Goal: Information Seeking & Learning: Find specific page/section

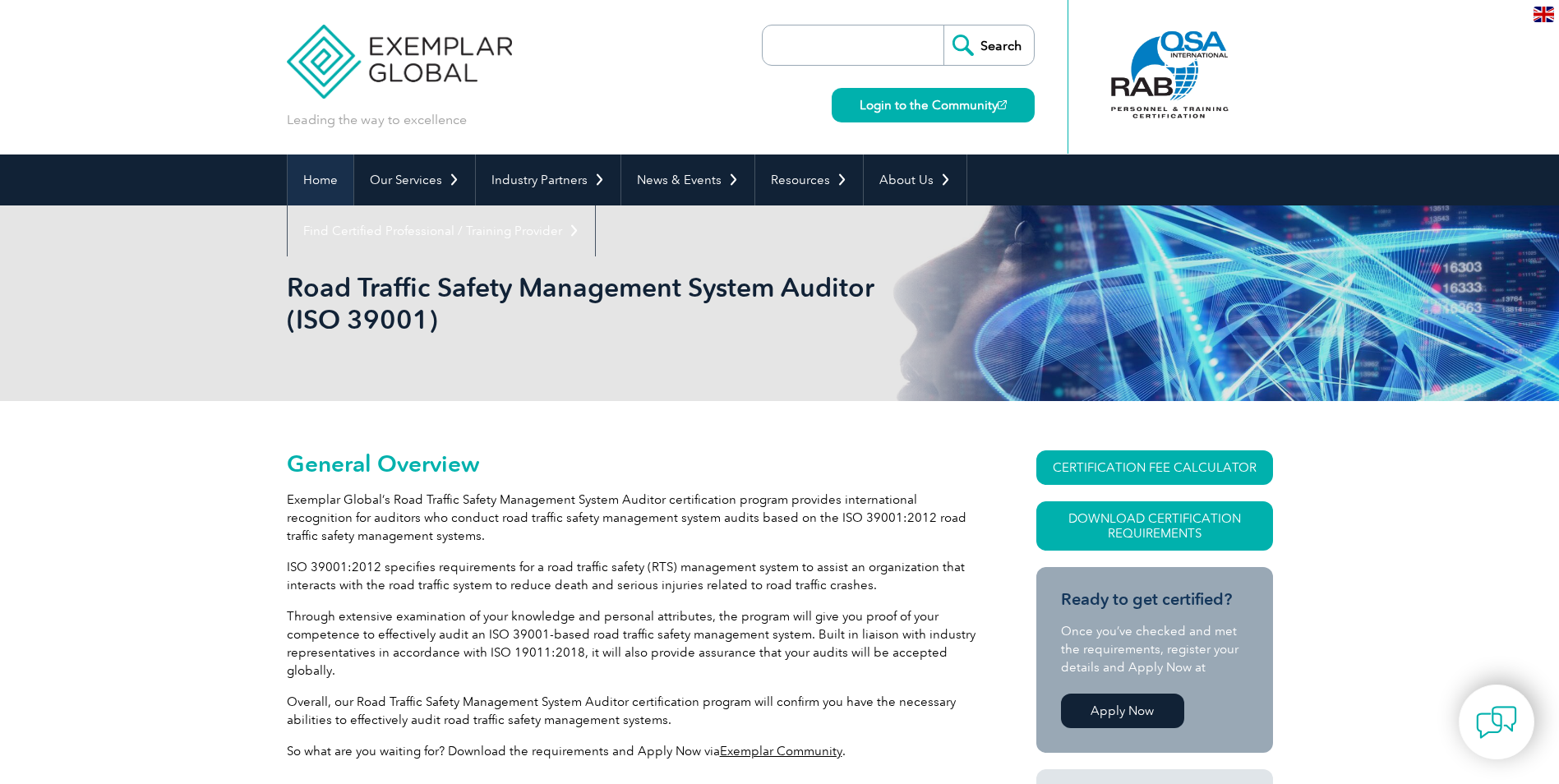
click at [323, 183] on link "Home" at bounding box center [320, 180] width 66 height 51
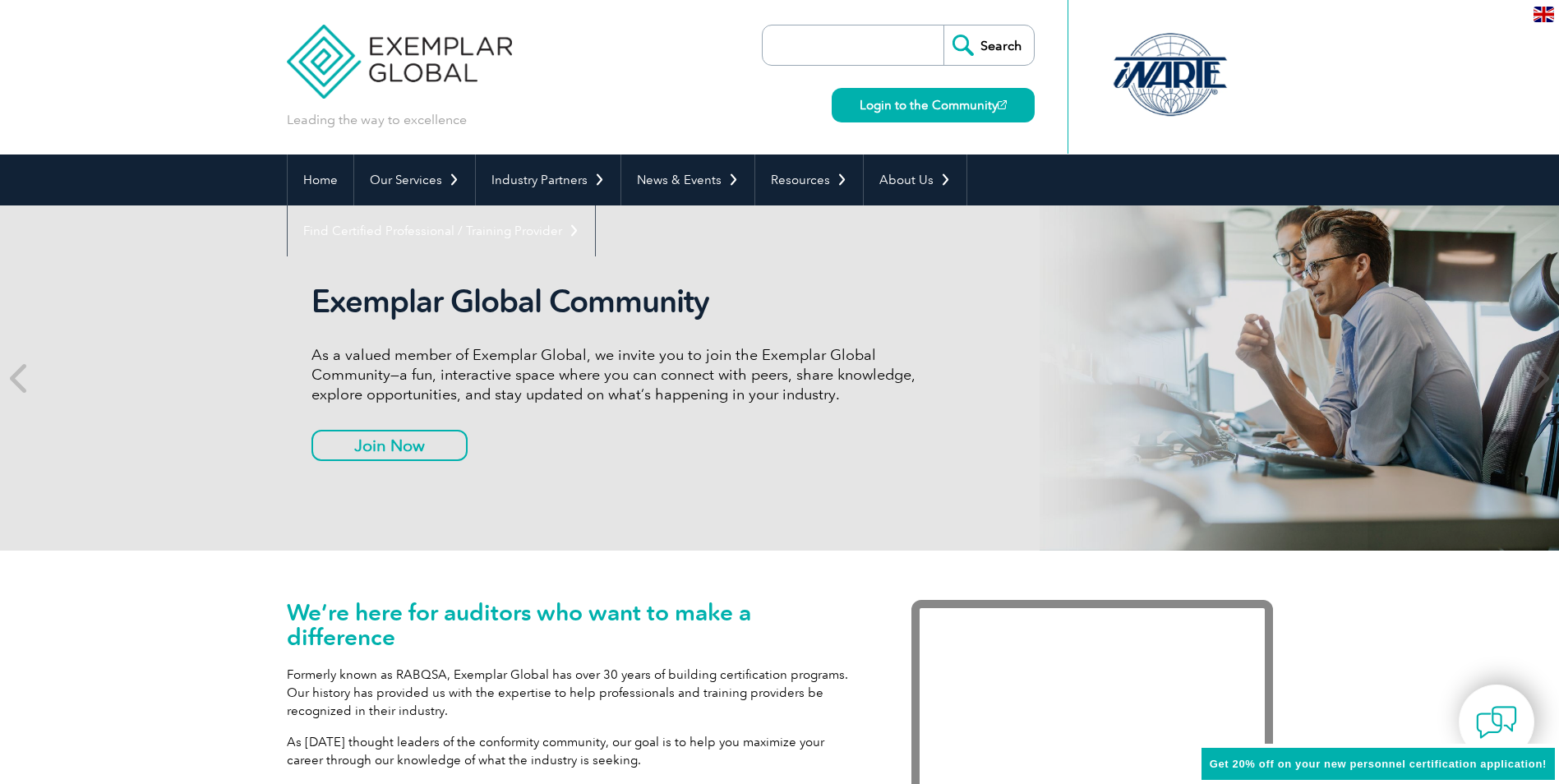
click at [847, 56] on input "search" at bounding box center [856, 44] width 173 height 39
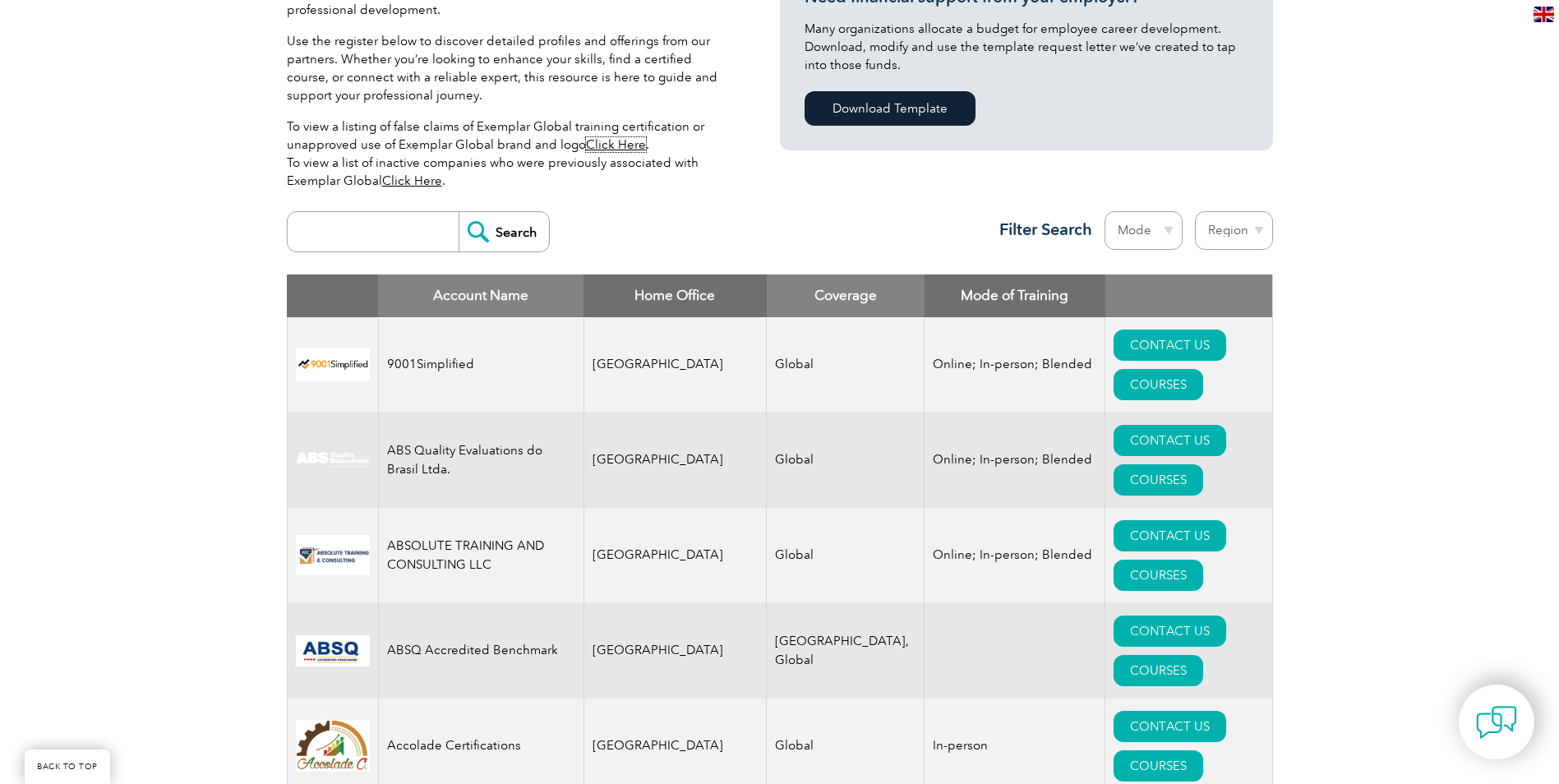
scroll to position [411, 0]
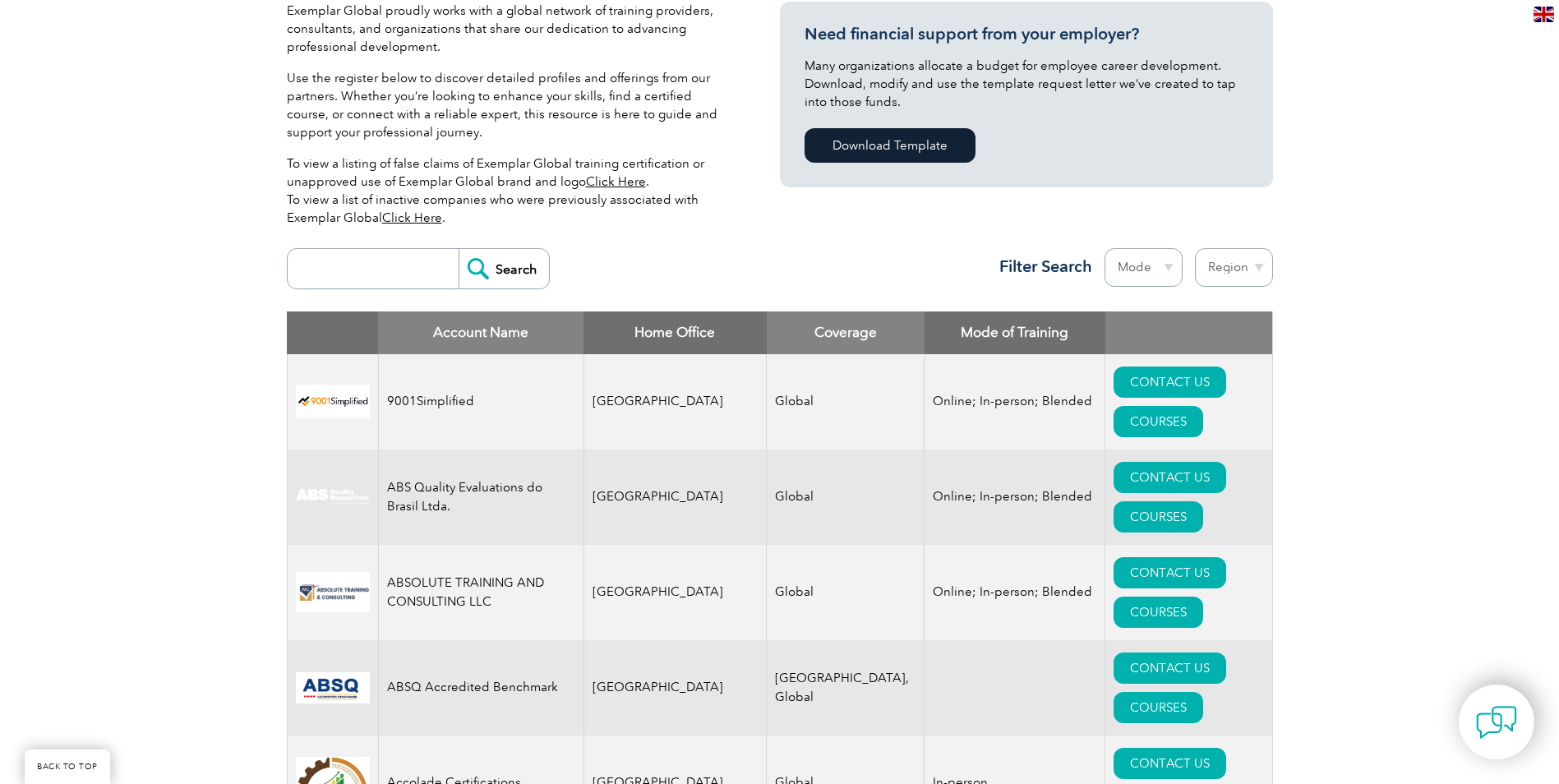
click at [1235, 273] on select "Region Australia Bahrain Bangladesh Brazil Canada Colombia Dominican Republic E…" at bounding box center [1234, 267] width 78 height 39
select select "India"
click at [1195, 248] on select "Region Australia Bahrain Bangladesh Brazil Canada Colombia Dominican Republic E…" at bounding box center [1234, 267] width 78 height 39
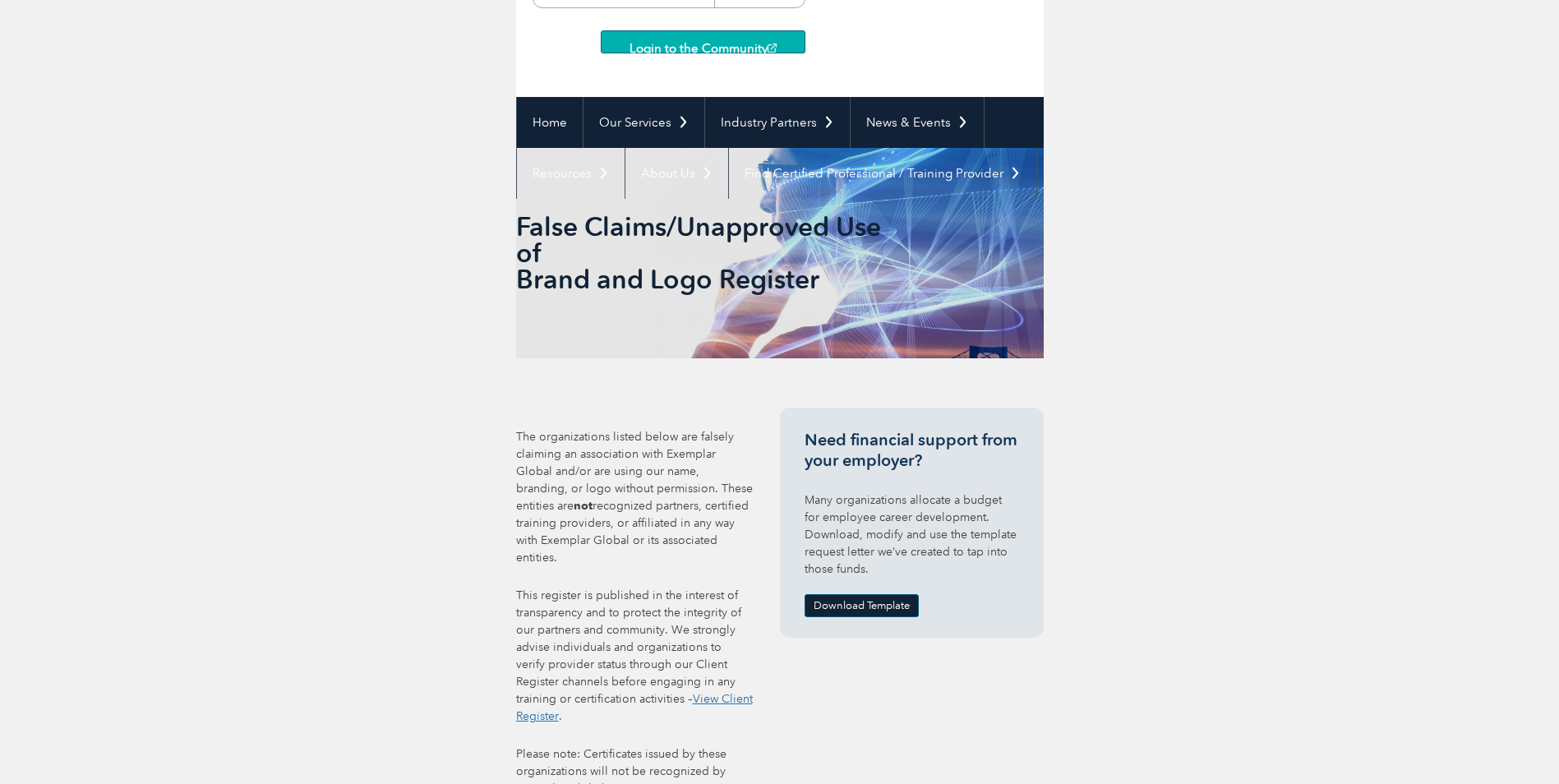
scroll to position [234, 0]
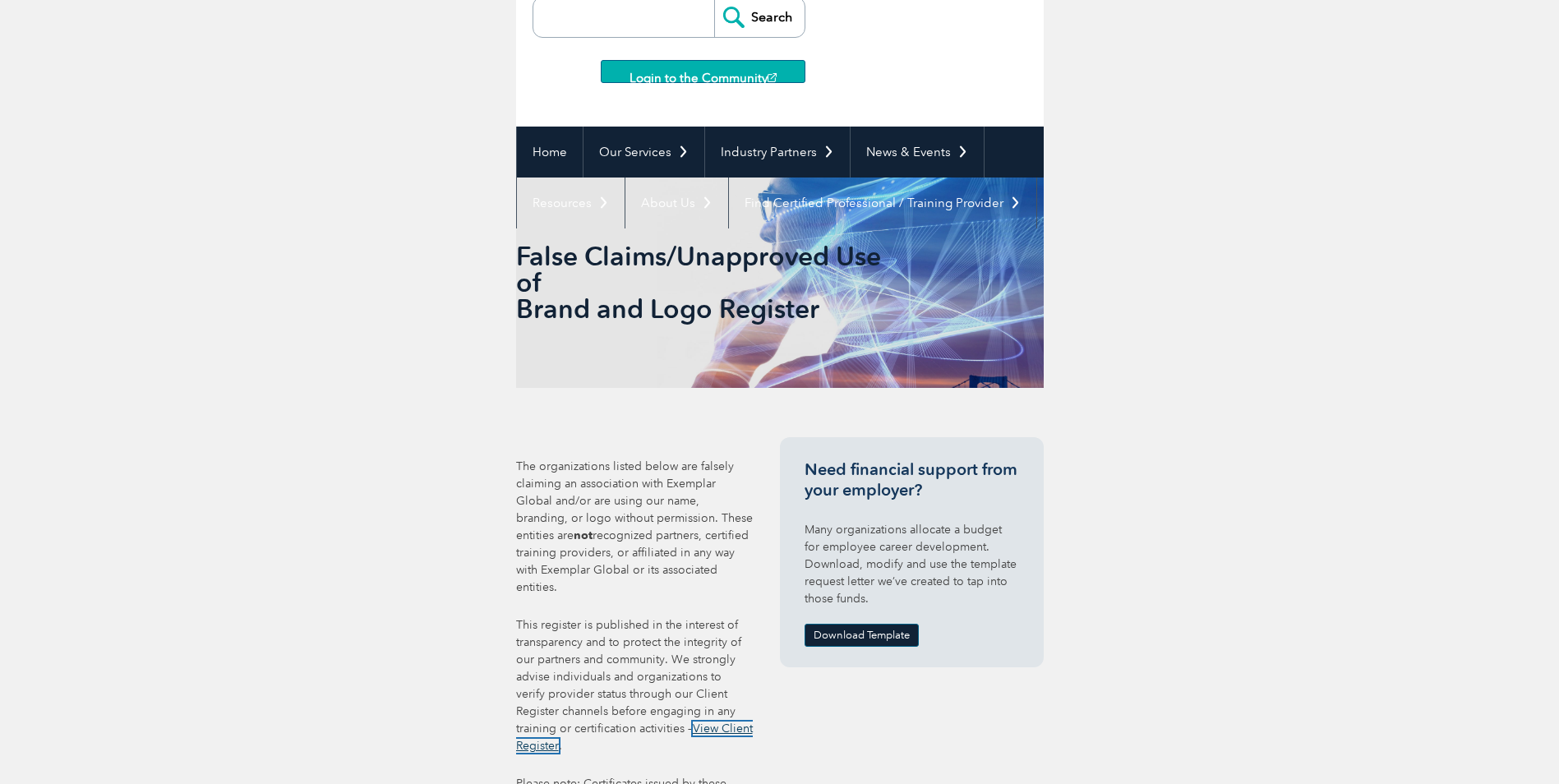
click at [684, 722] on link "View Client Register" at bounding box center [634, 737] width 237 height 31
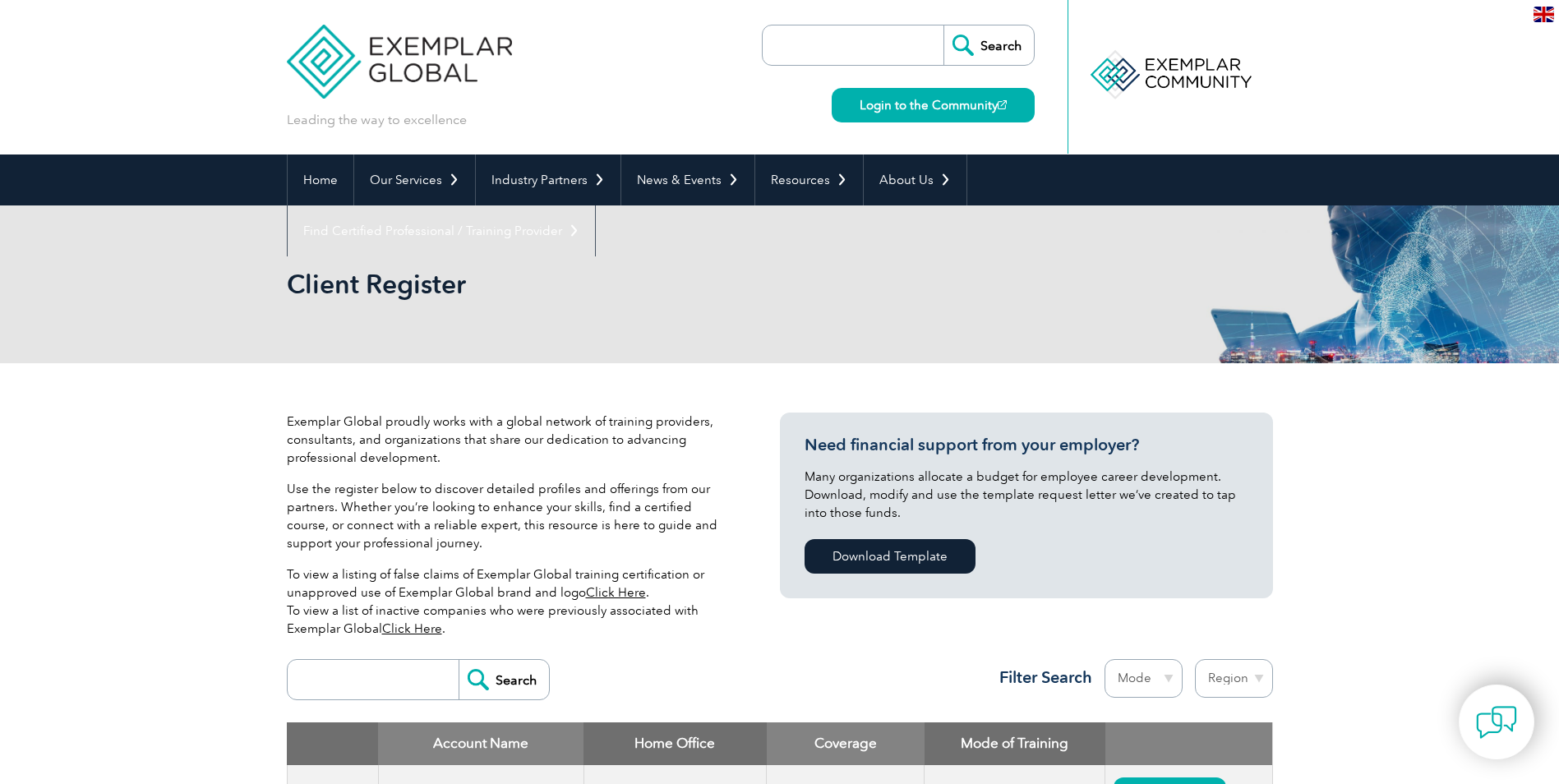
click at [420, 629] on link "Click Here" at bounding box center [411, 628] width 60 height 15
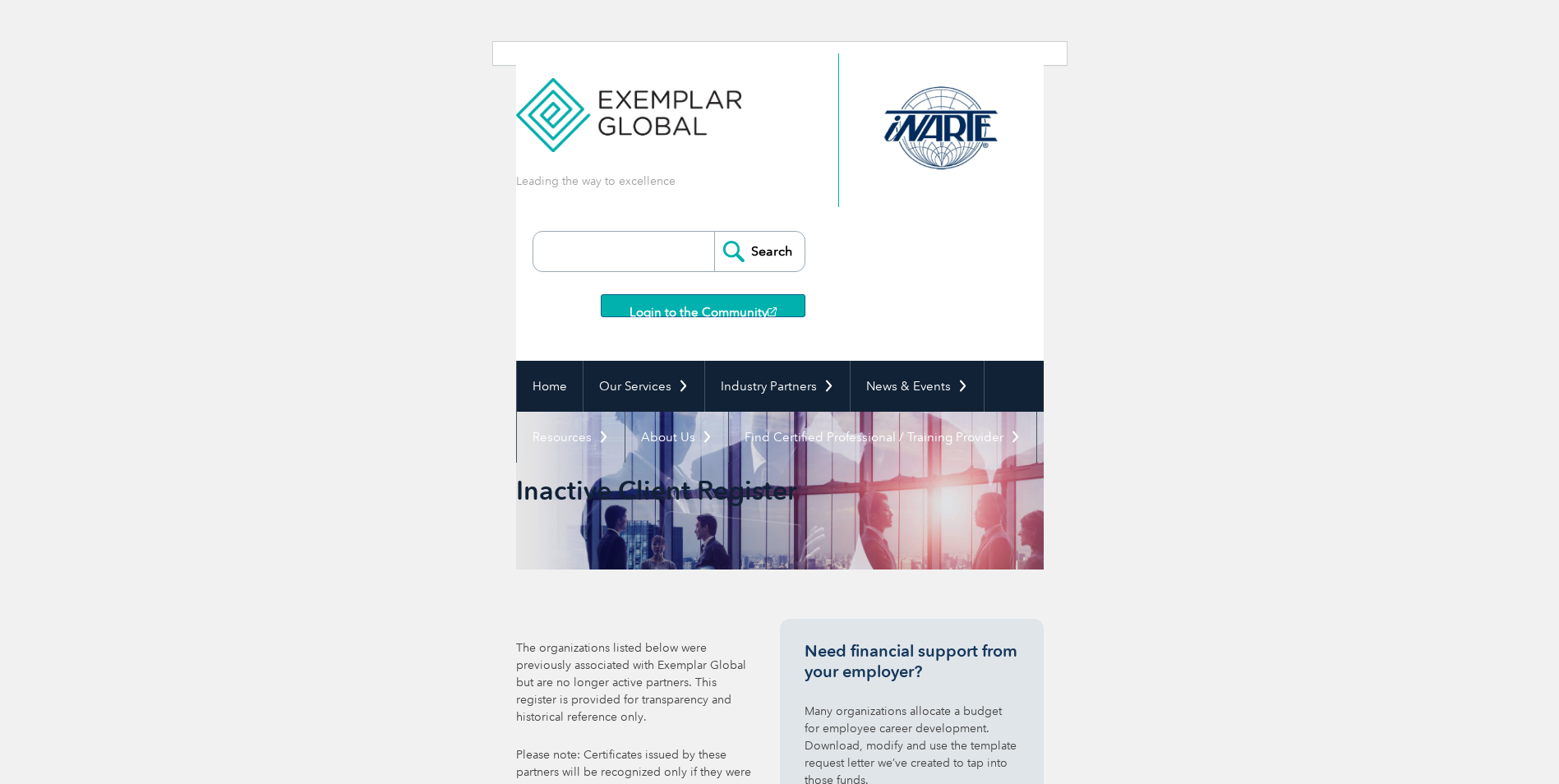
scroll to position [139, 0]
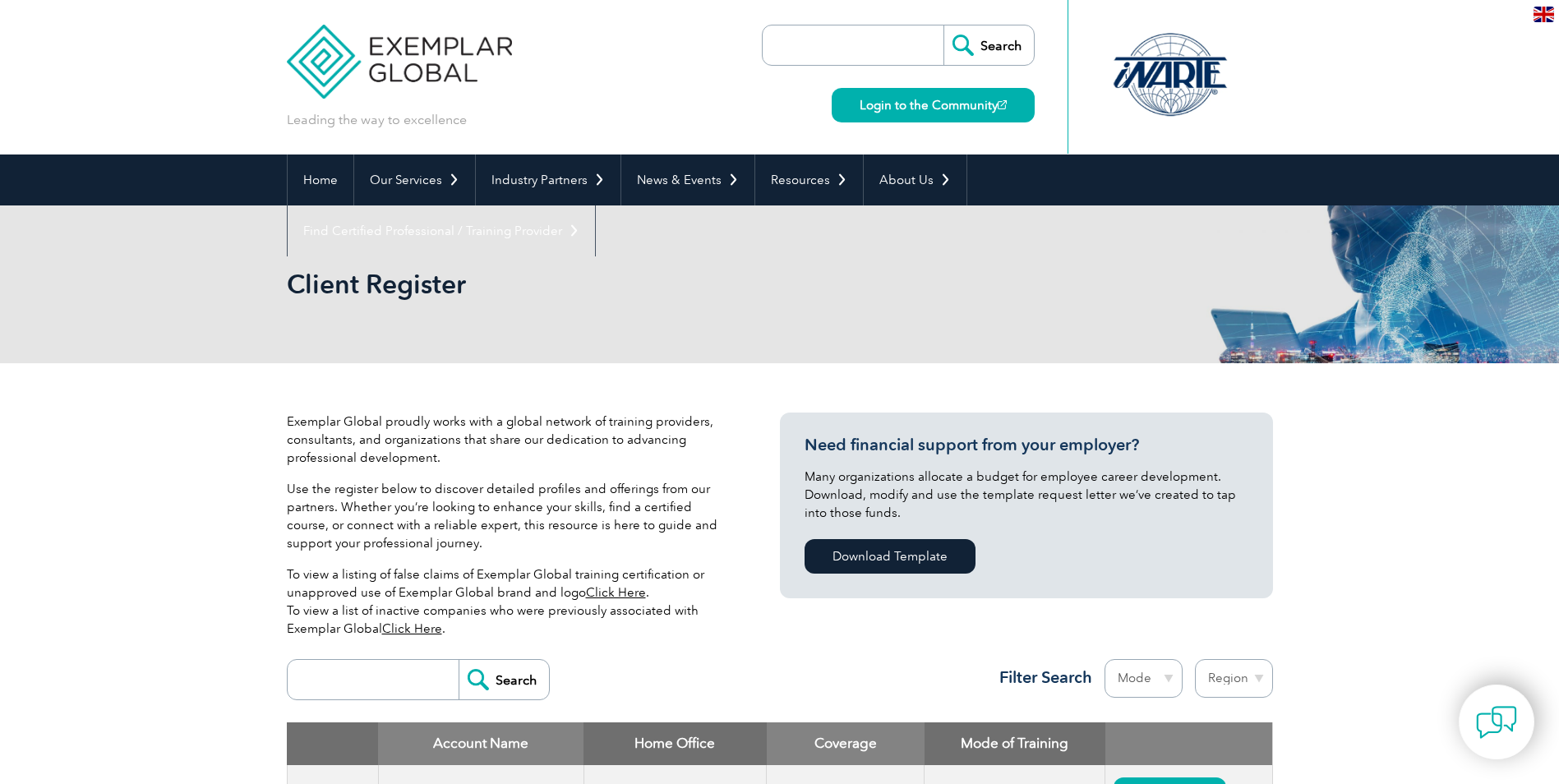
click at [601, 593] on link "Click Here" at bounding box center [615, 591] width 60 height 15
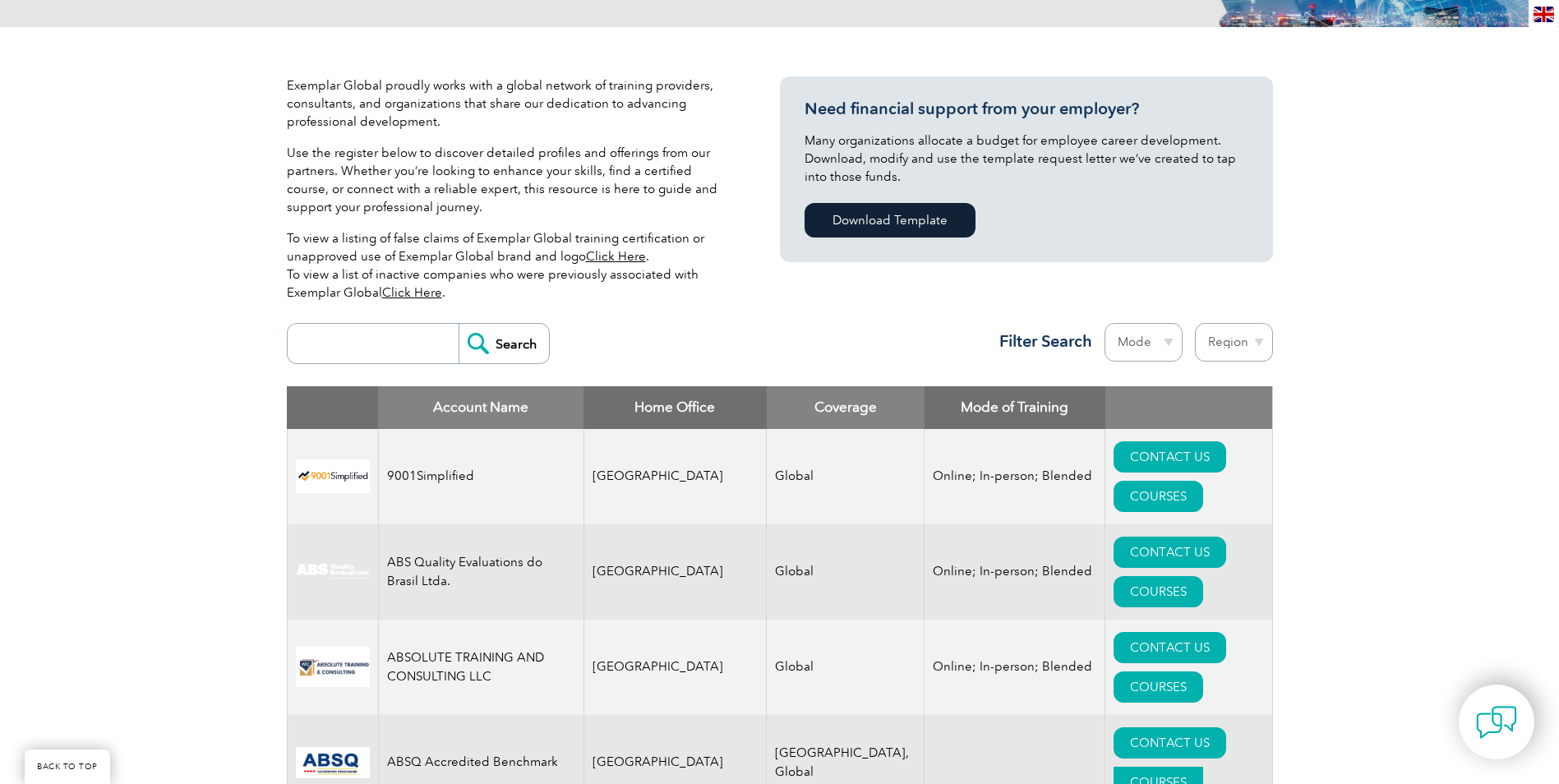
scroll to position [329, 0]
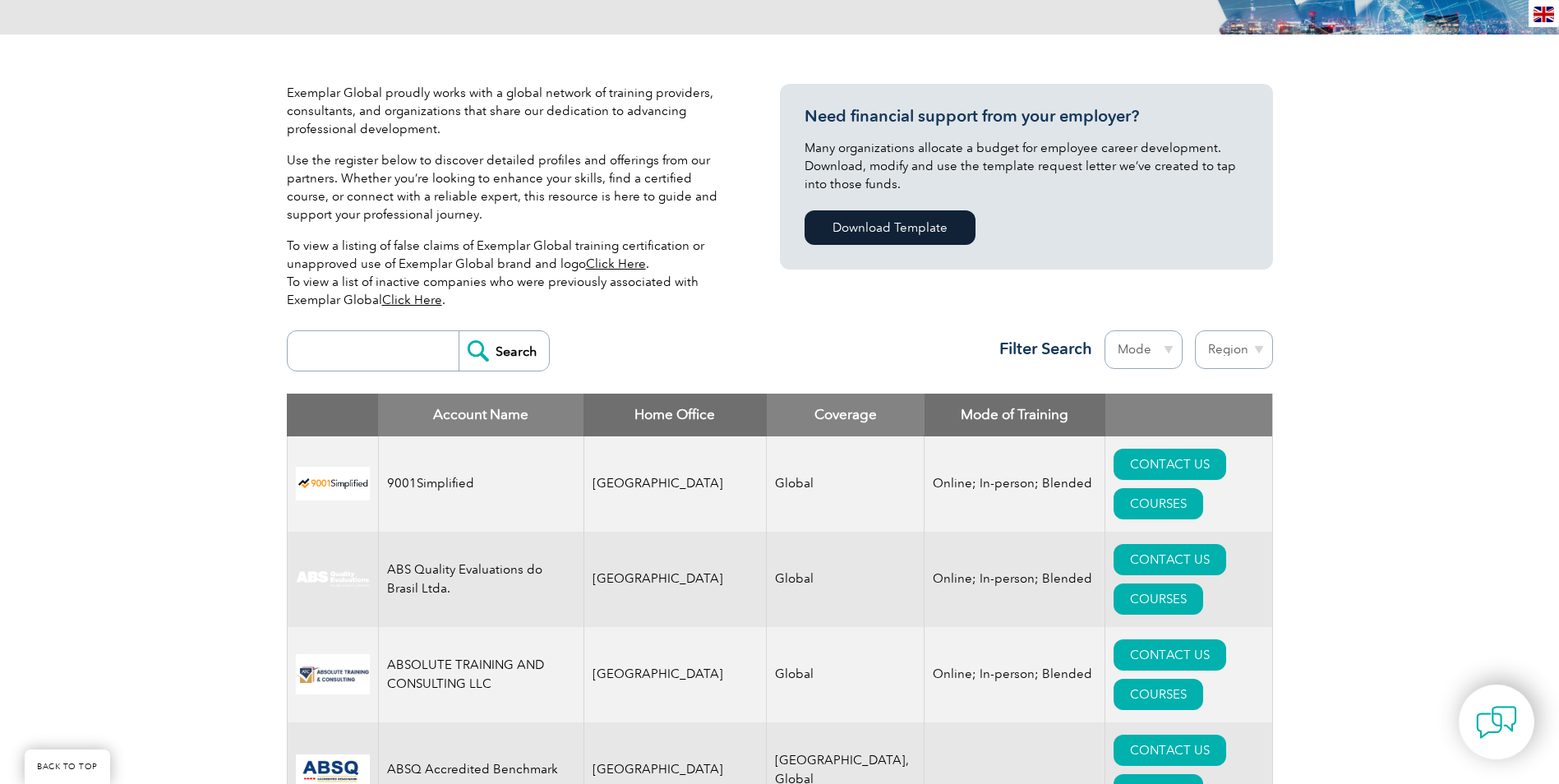
click at [1214, 350] on select "Region Australia Bahrain Bangladesh Brazil Canada Colombia Dominican Republic E…" at bounding box center [1234, 350] width 78 height 39
select select "[GEOGRAPHIC_DATA]"
click at [1195, 330] on select "Region Australia Bahrain Bangladesh Brazil Canada Colombia Dominican Republic E…" at bounding box center [1234, 350] width 78 height 39
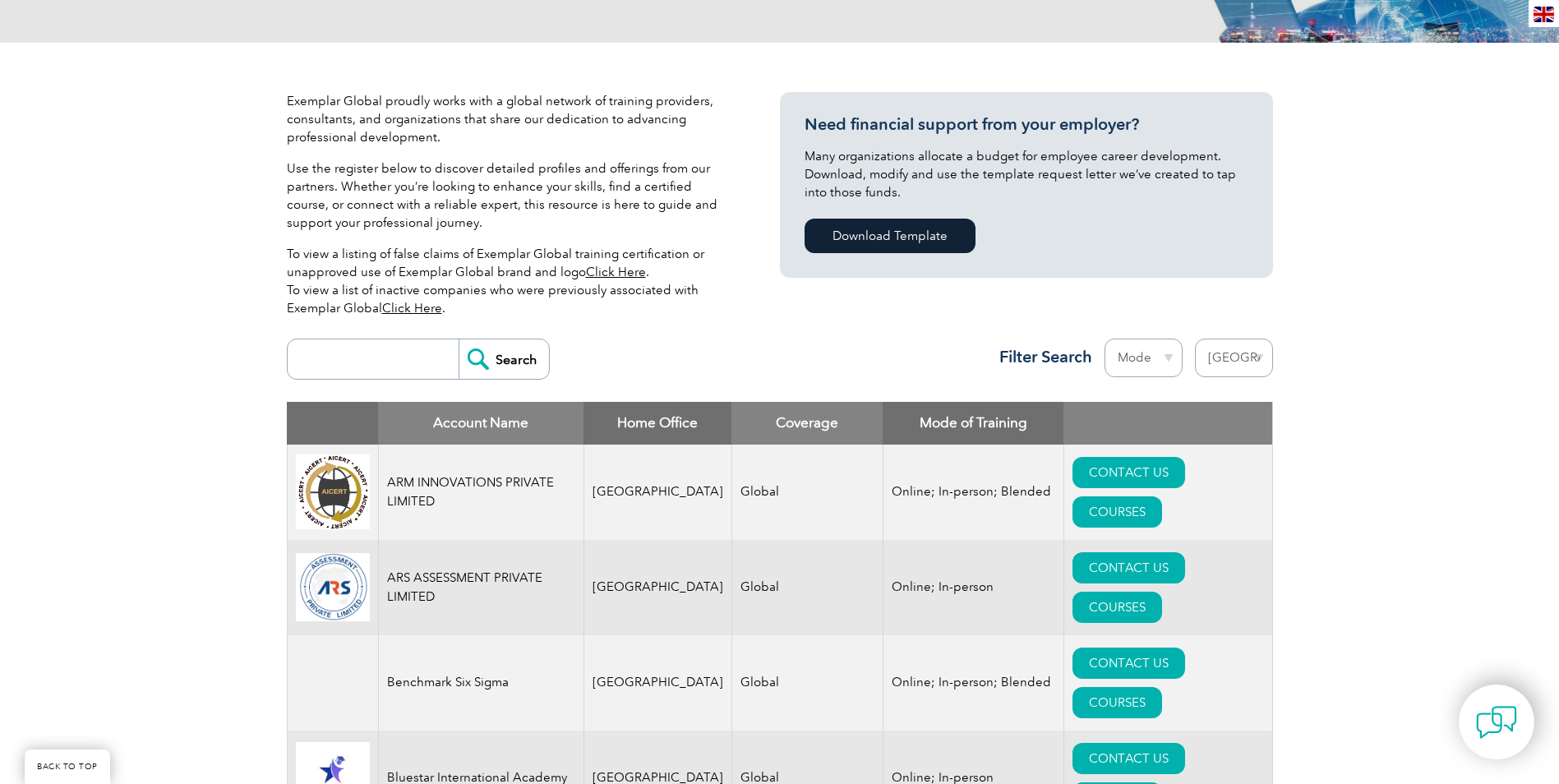
scroll to position [317, 0]
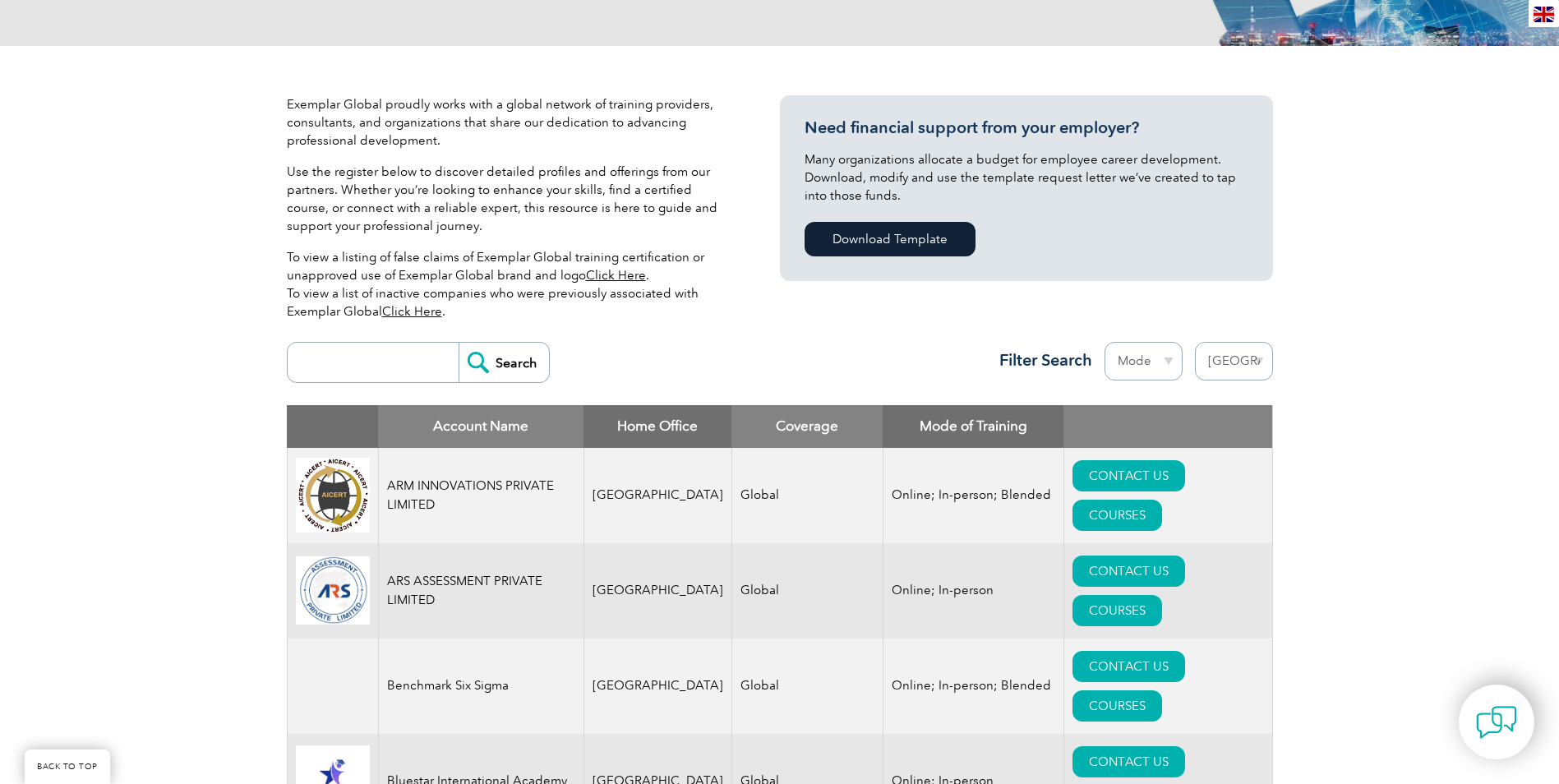
click at [1214, 367] on select "Region Australia Bahrain Bangladesh Brazil Canada Colombia Dominican Republic E…" at bounding box center [1234, 361] width 78 height 39
select select "[GEOGRAPHIC_DATA]"
click at [1195, 342] on select "Region Australia Bahrain Bangladesh Brazil Canada Colombia Dominican Republic E…" at bounding box center [1234, 361] width 78 height 39
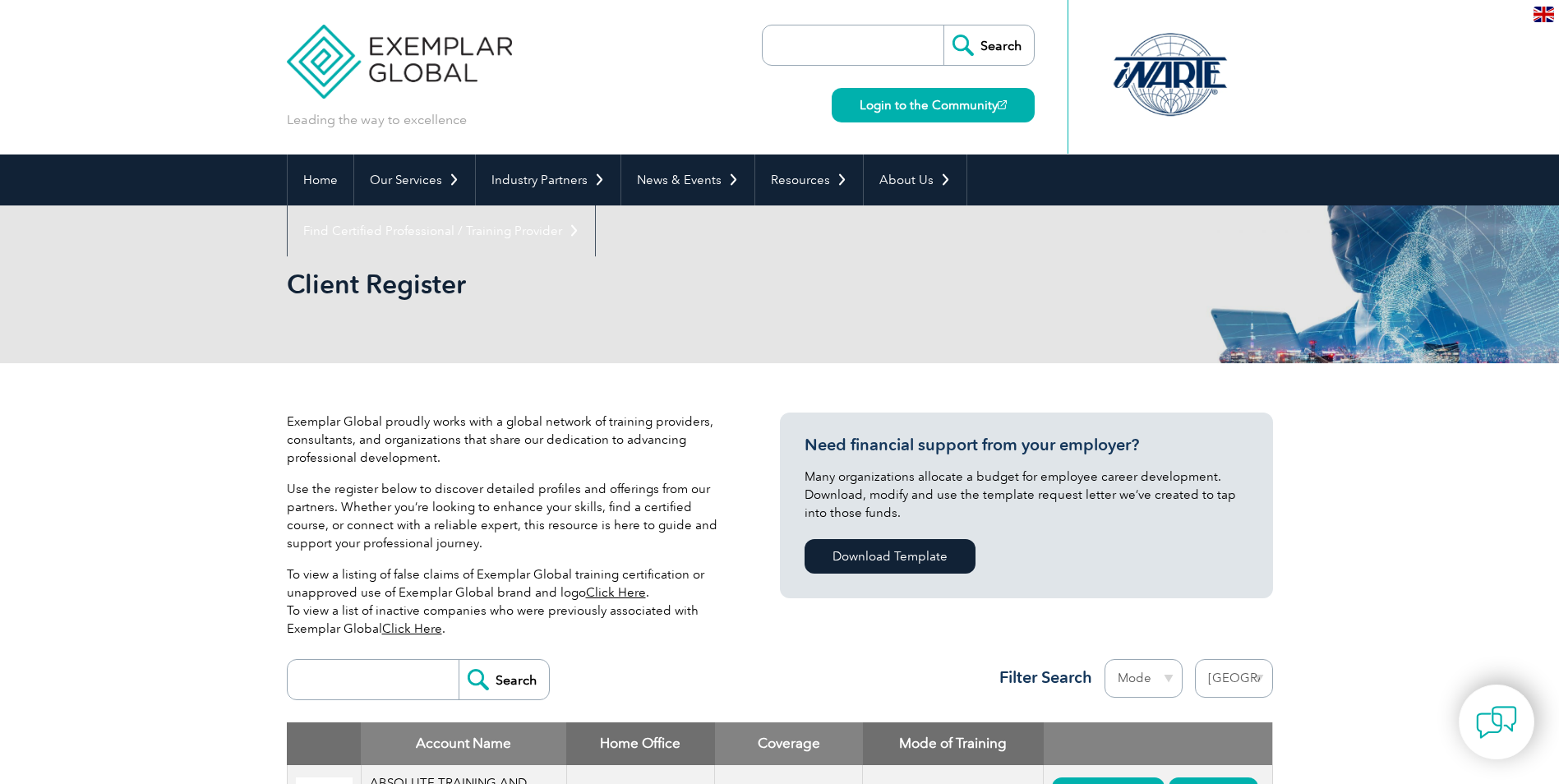
select select "[GEOGRAPHIC_DATA]"
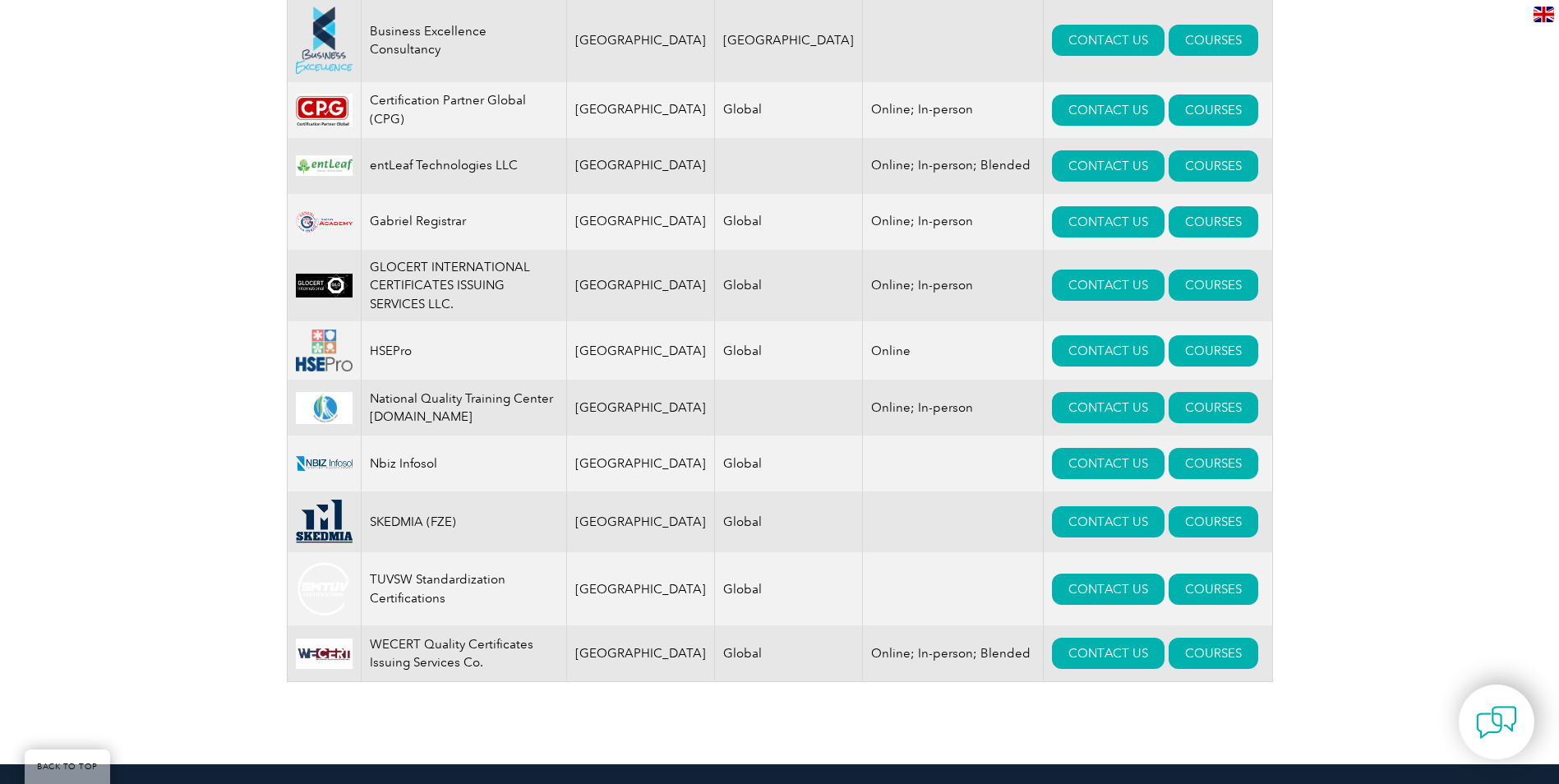
scroll to position [986, 0]
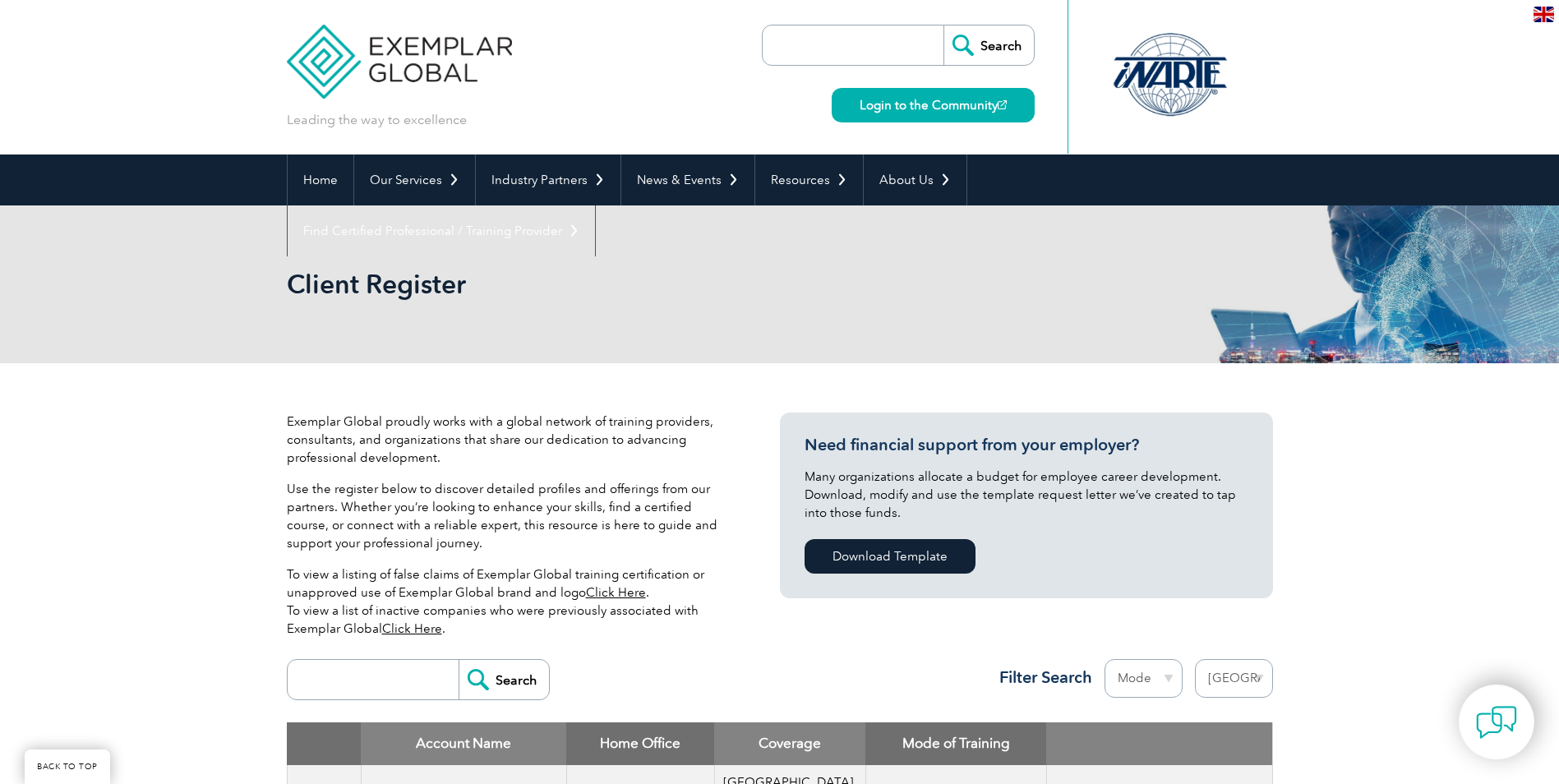
select select "[GEOGRAPHIC_DATA]"
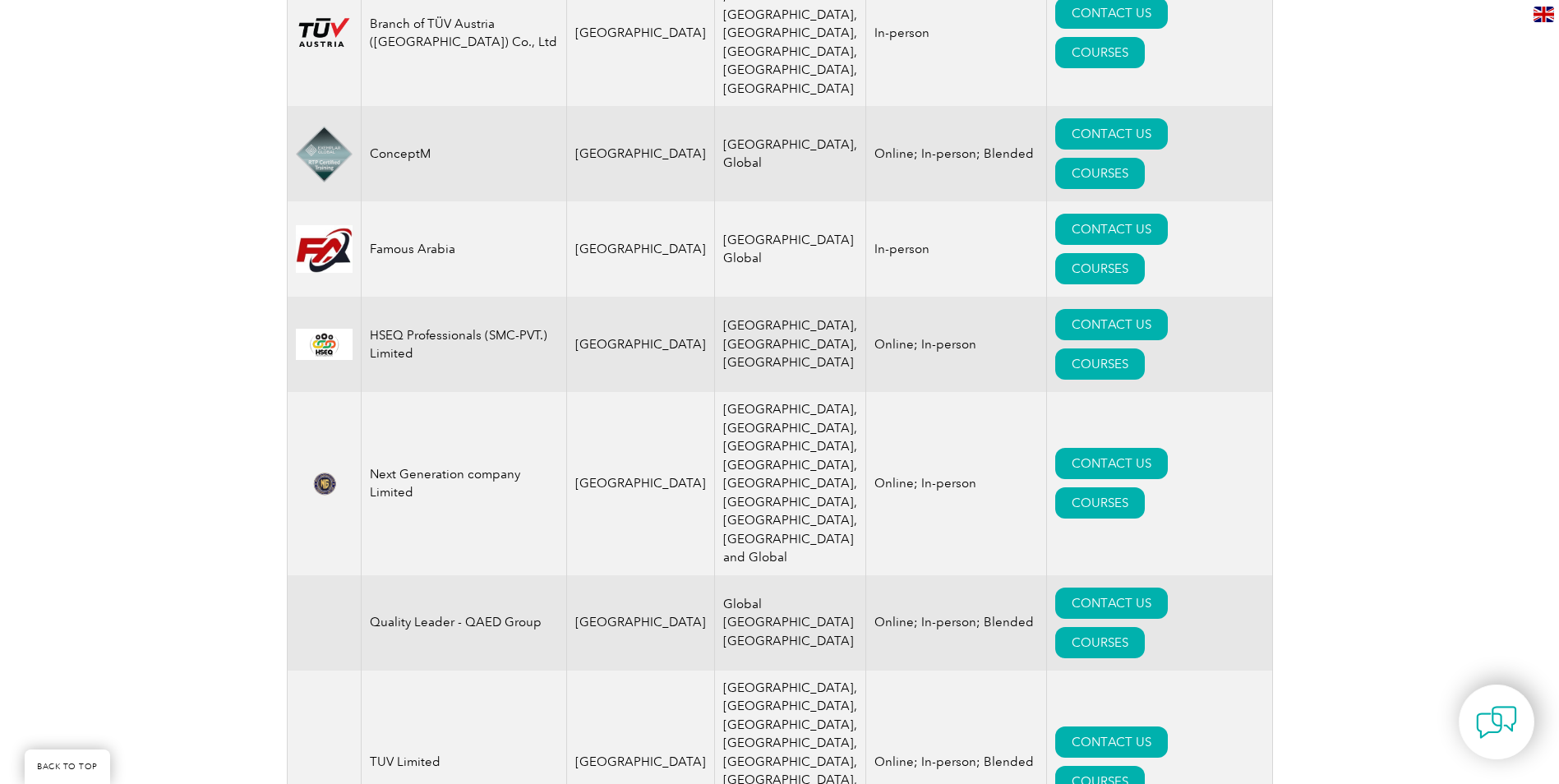
scroll to position [906, 0]
